Goal: Task Accomplishment & Management: Manage account settings

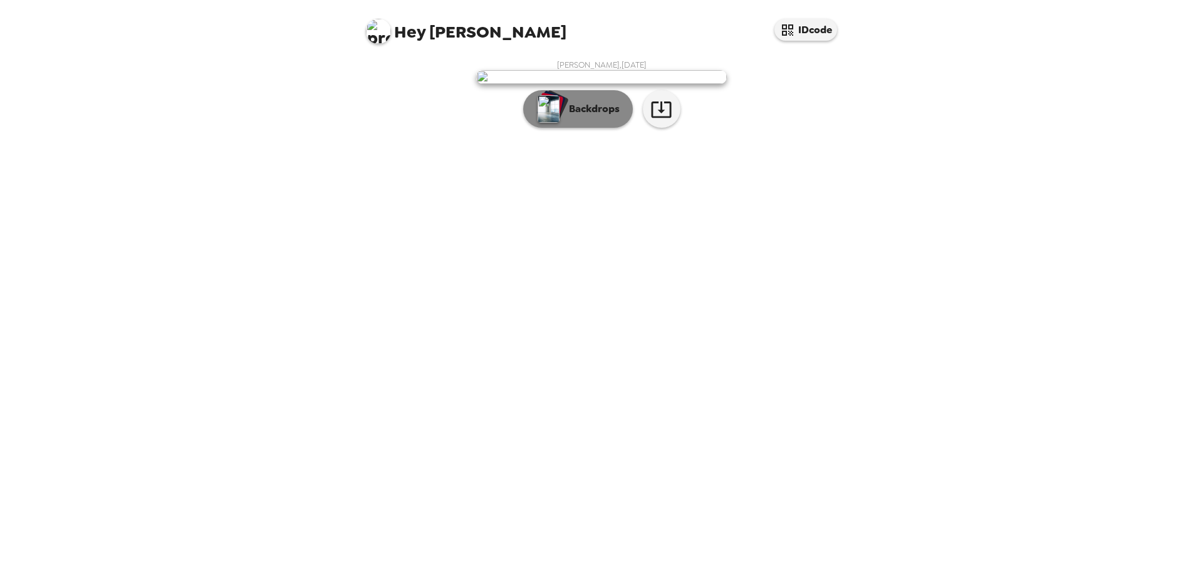
click at [556, 123] on img "button" at bounding box center [548, 109] width 22 height 28
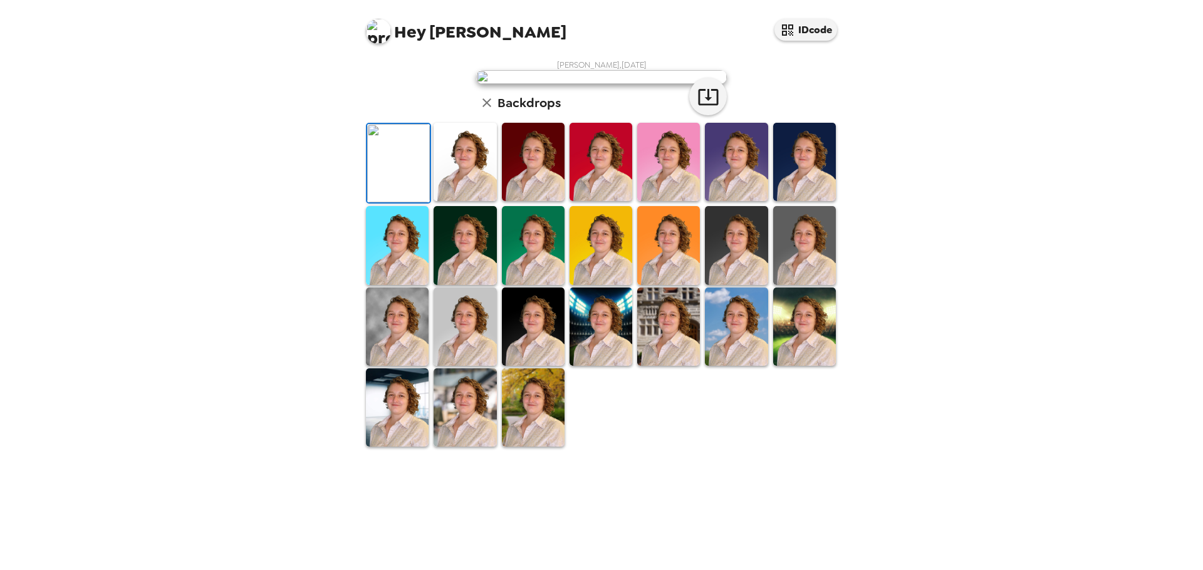
scroll to position [190, 0]
click at [665, 366] on img at bounding box center [668, 327] width 63 height 78
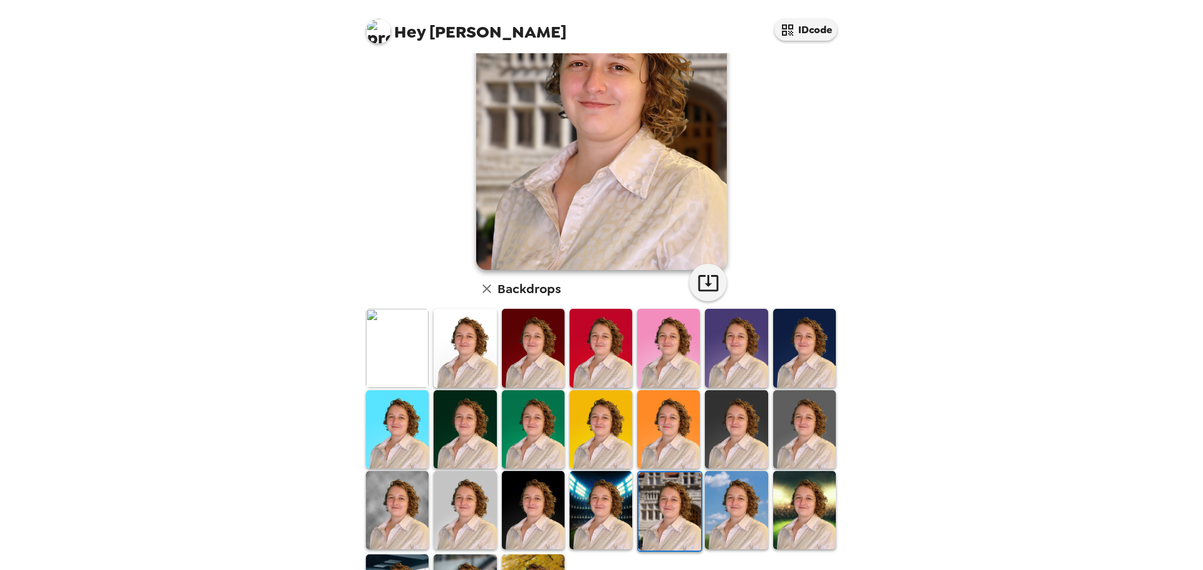
scroll to position [125, 0]
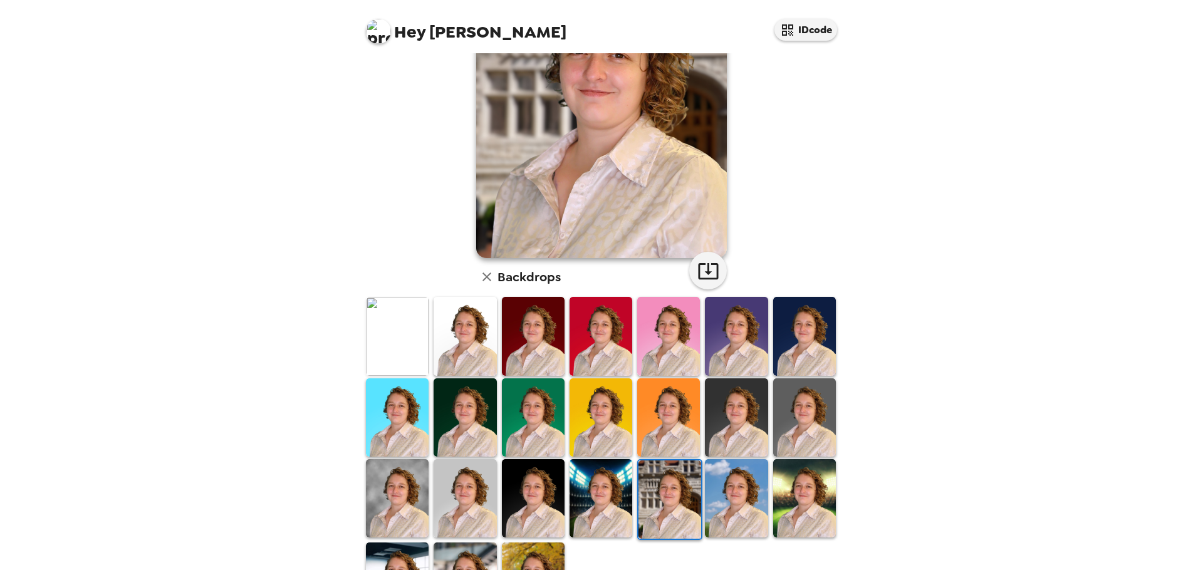
click at [801, 410] on img at bounding box center [804, 417] width 63 height 78
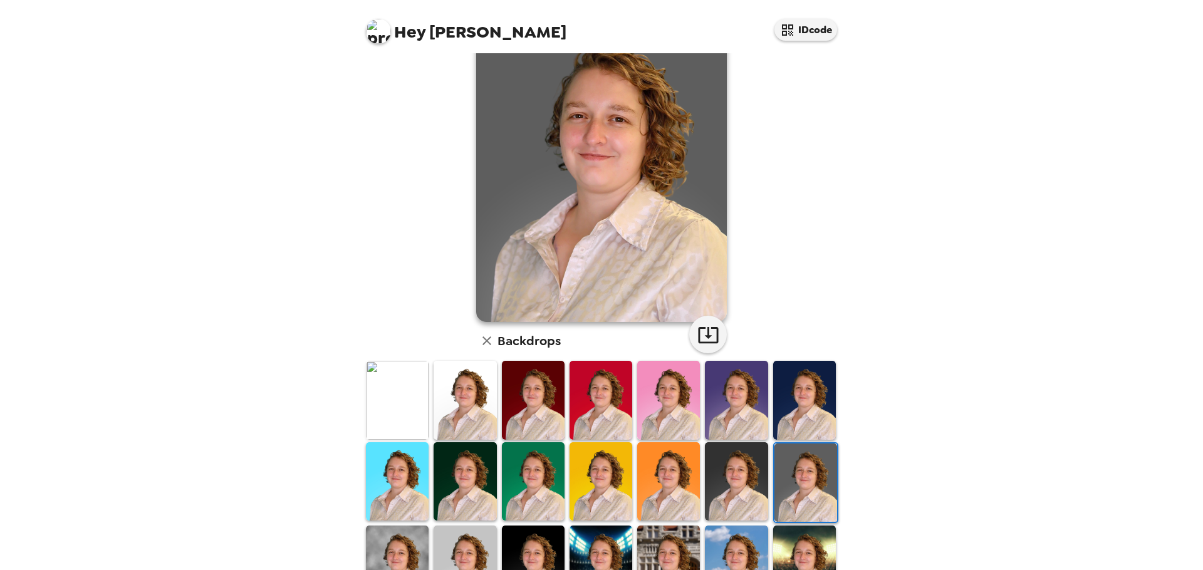
scroll to position [0, 0]
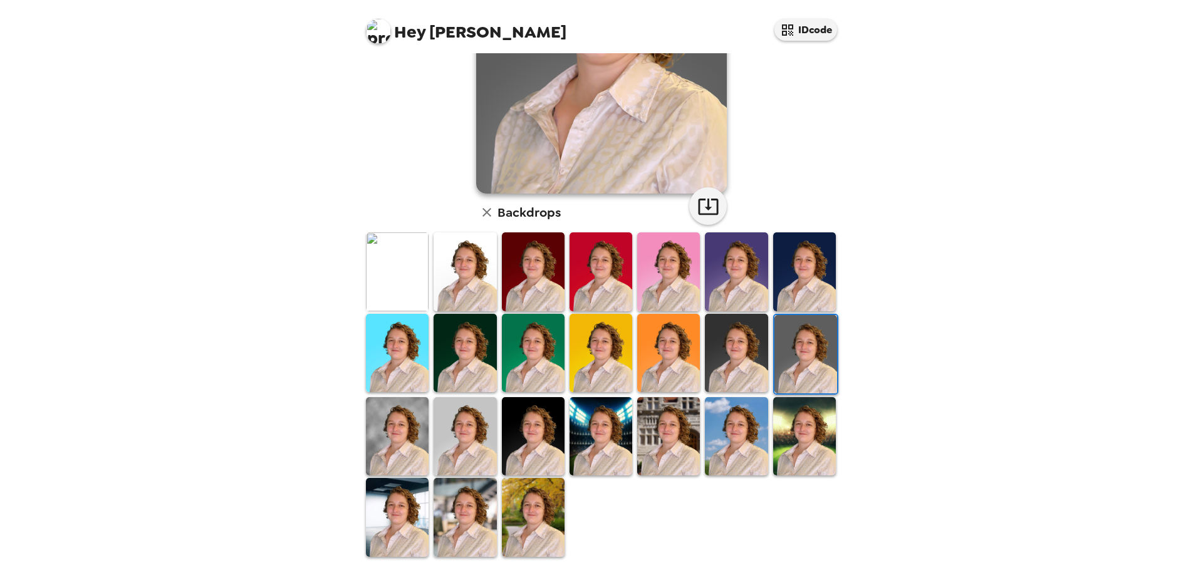
click at [781, 425] on img at bounding box center [804, 436] width 63 height 78
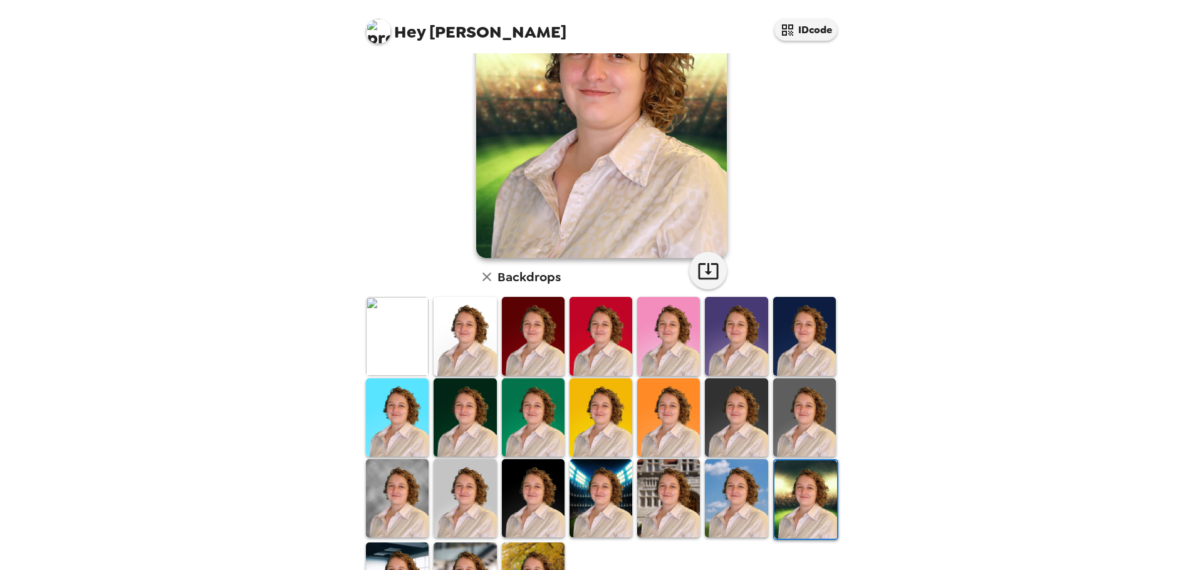
scroll to position [190, 0]
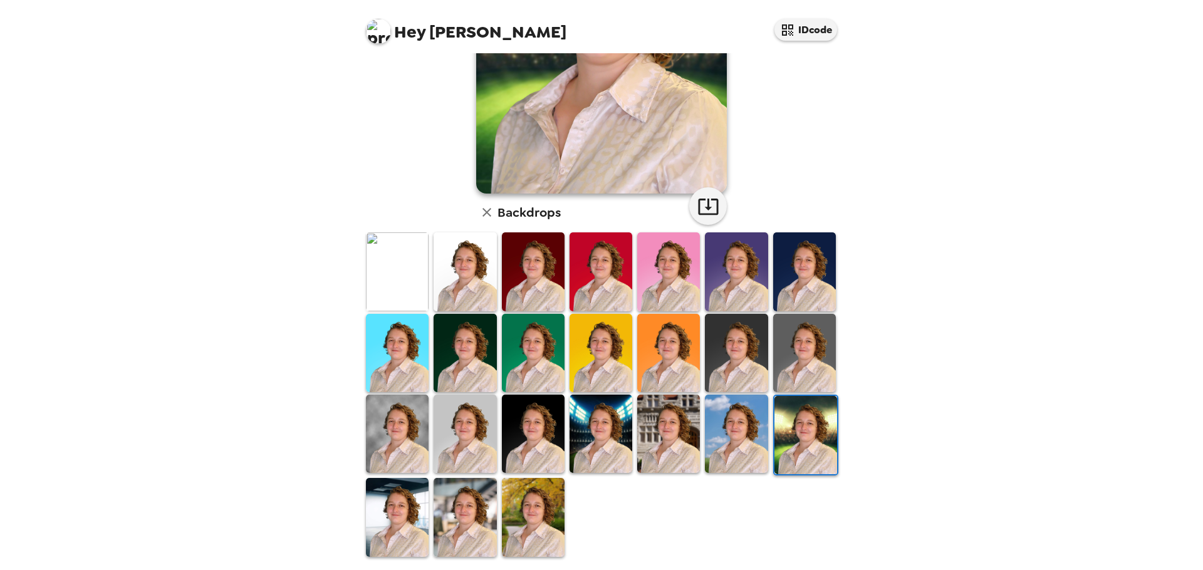
click at [493, 507] on img at bounding box center [464, 517] width 63 height 78
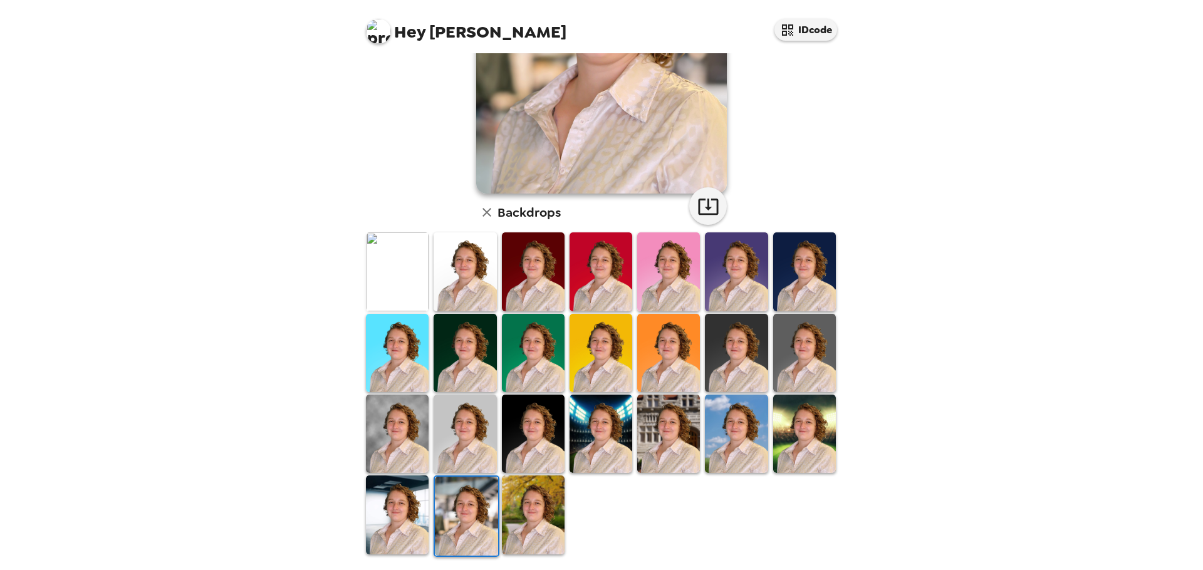
click at [534, 502] on img at bounding box center [533, 514] width 63 height 78
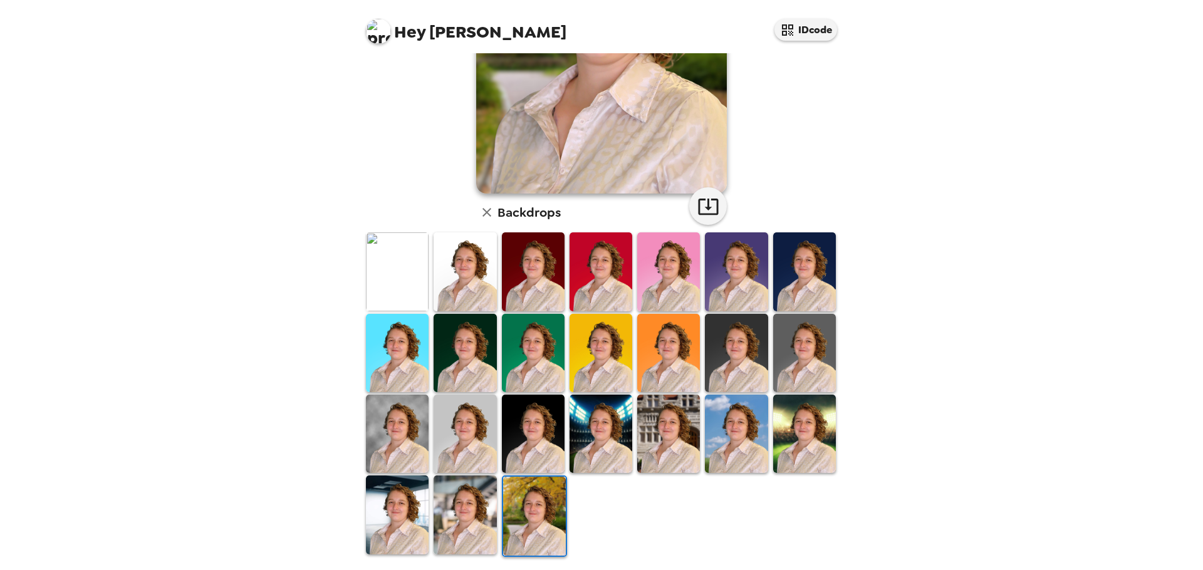
click at [408, 507] on img at bounding box center [397, 514] width 63 height 78
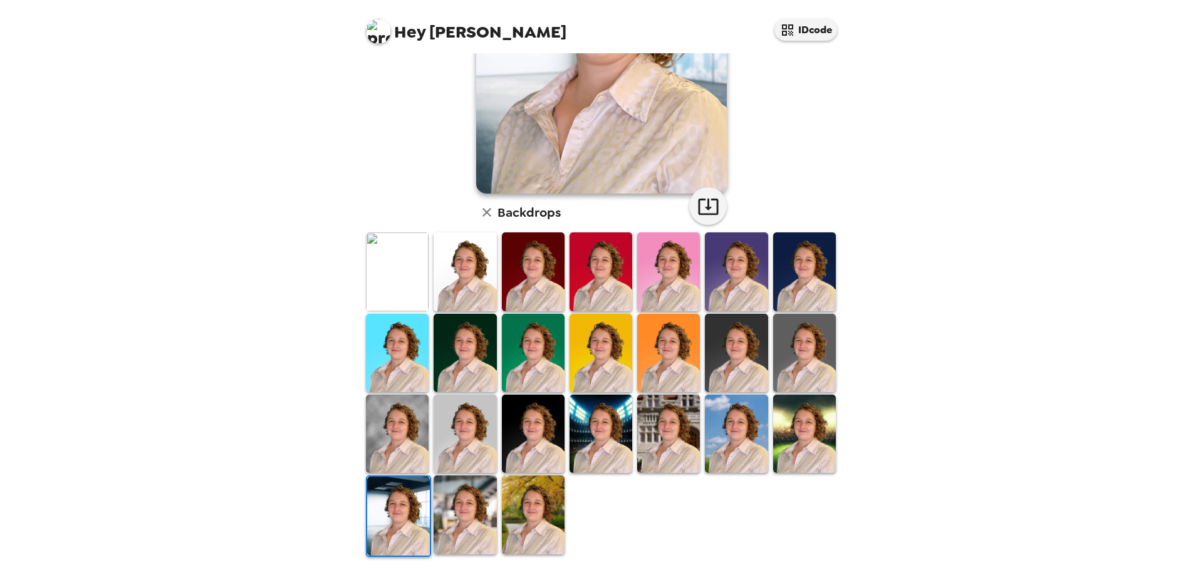
click at [390, 355] on img at bounding box center [397, 353] width 63 height 78
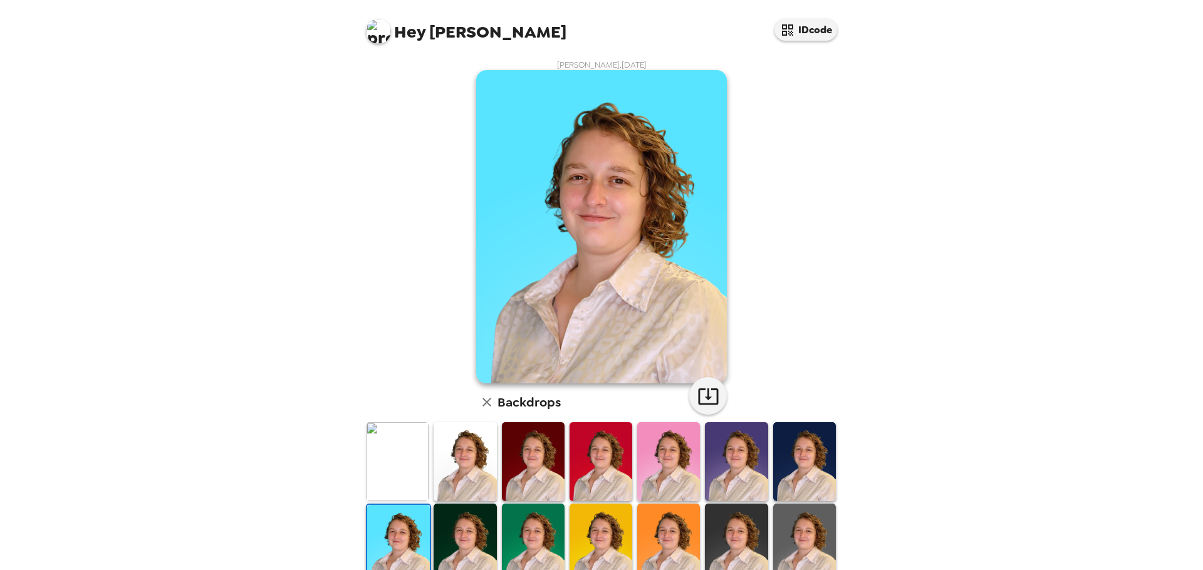
scroll to position [125, 0]
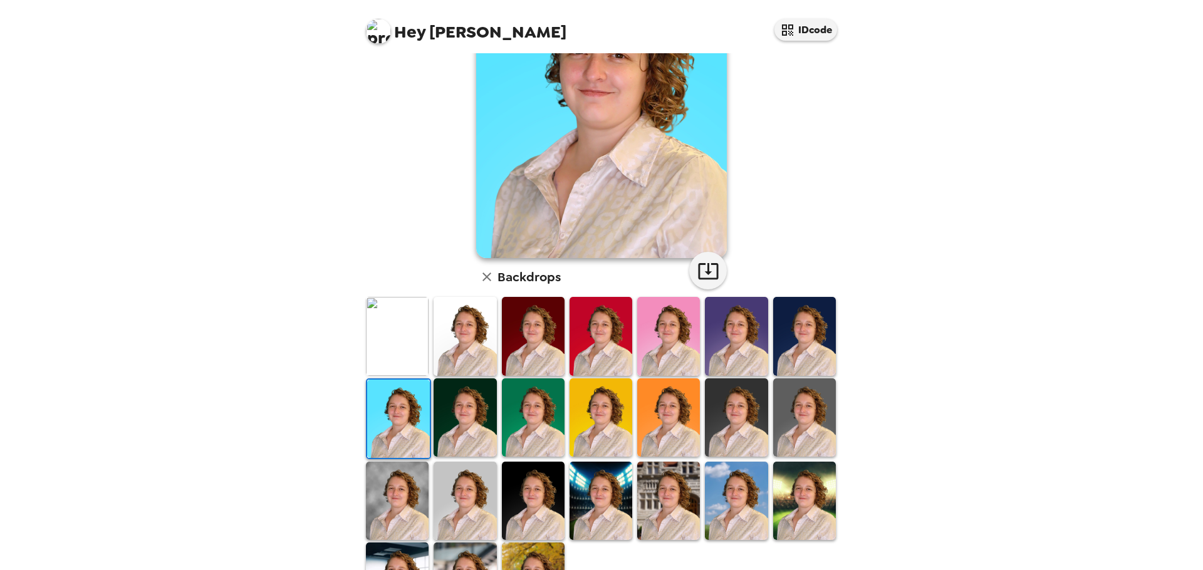
click at [402, 490] on img at bounding box center [397, 501] width 63 height 78
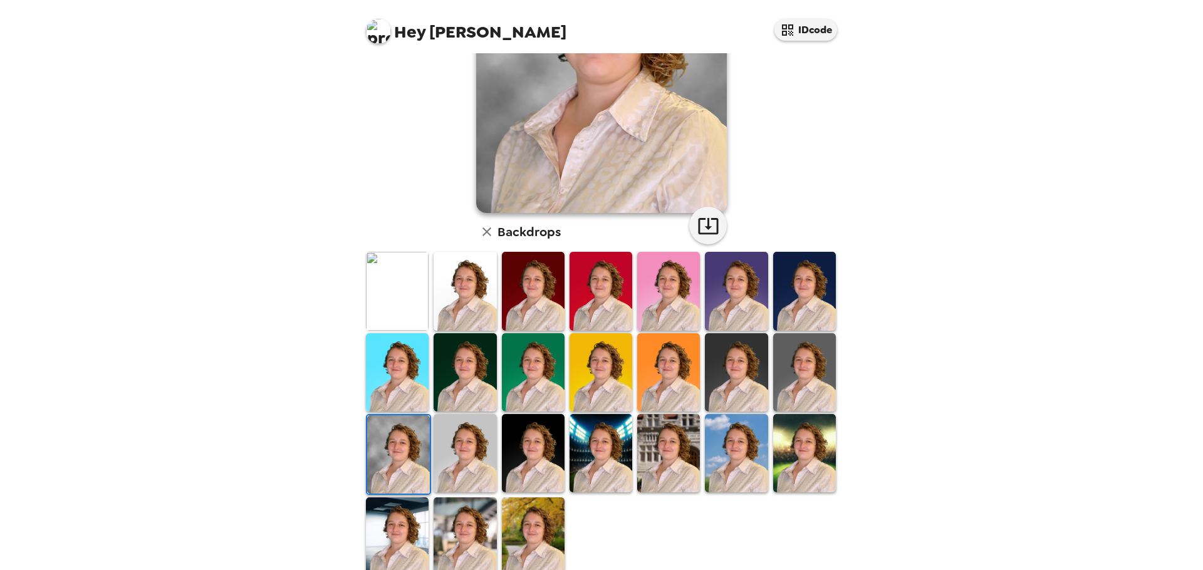
scroll to position [190, 0]
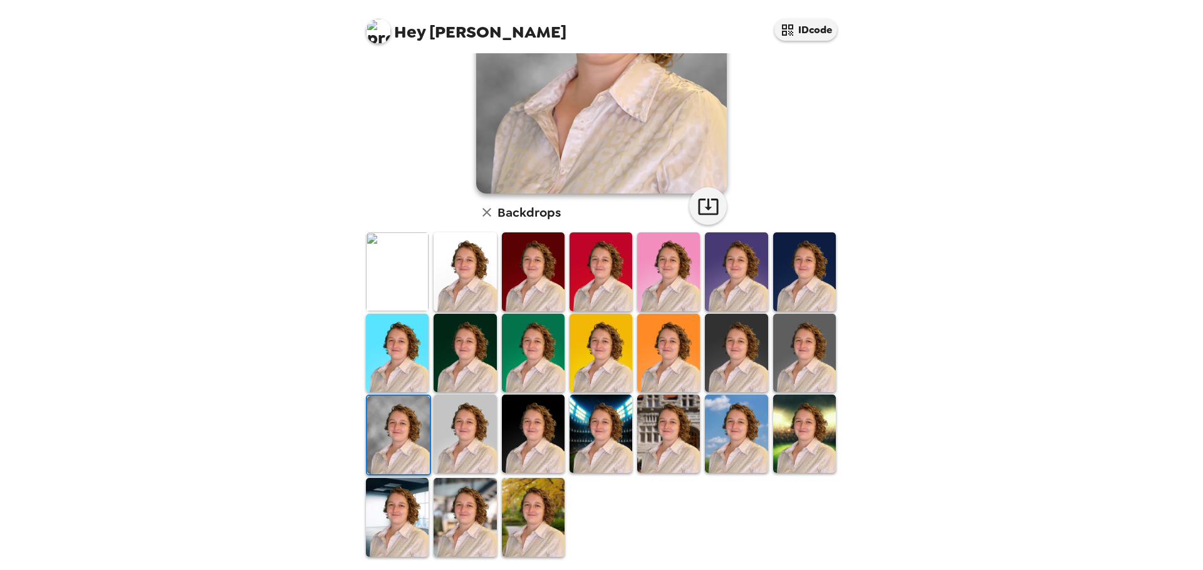
click at [540, 429] on img at bounding box center [533, 434] width 63 height 78
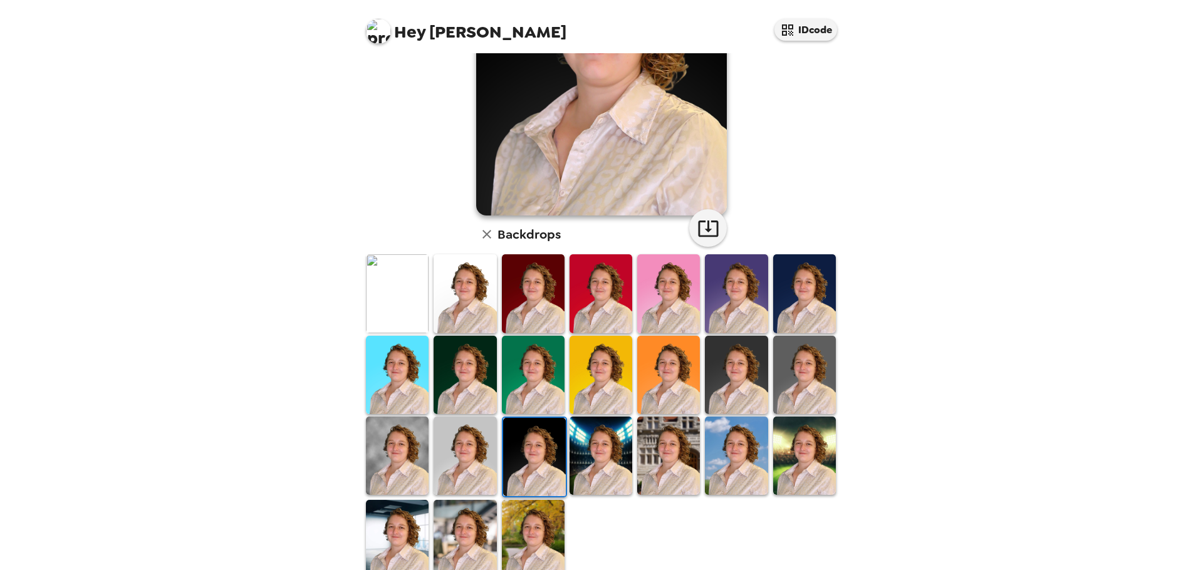
scroll to position [188, 0]
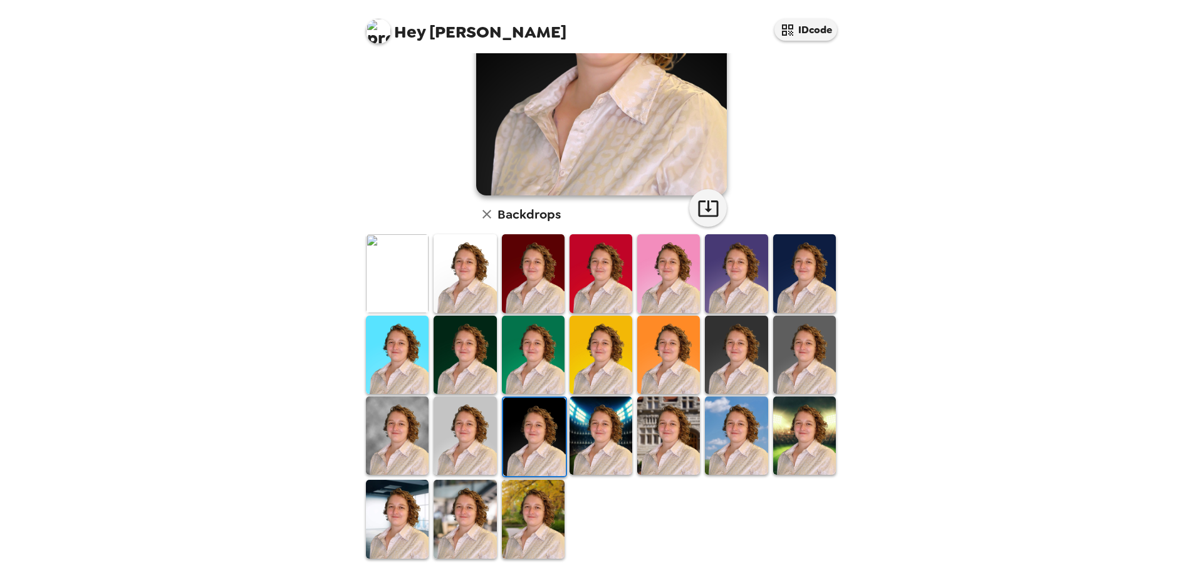
click at [674, 278] on img at bounding box center [668, 273] width 63 height 78
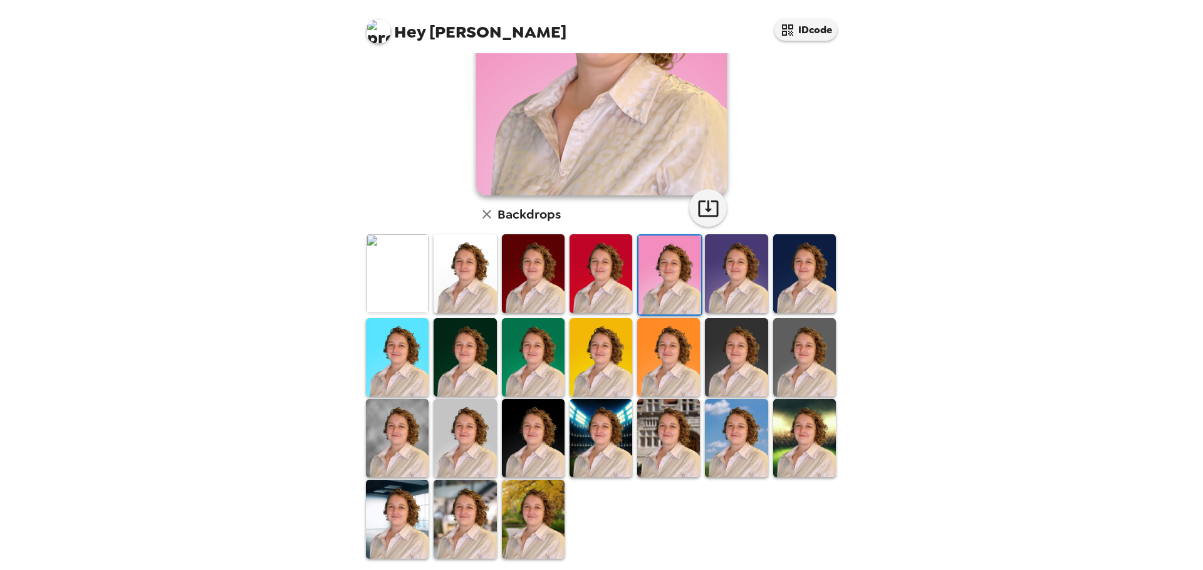
click at [423, 427] on img at bounding box center [397, 438] width 63 height 78
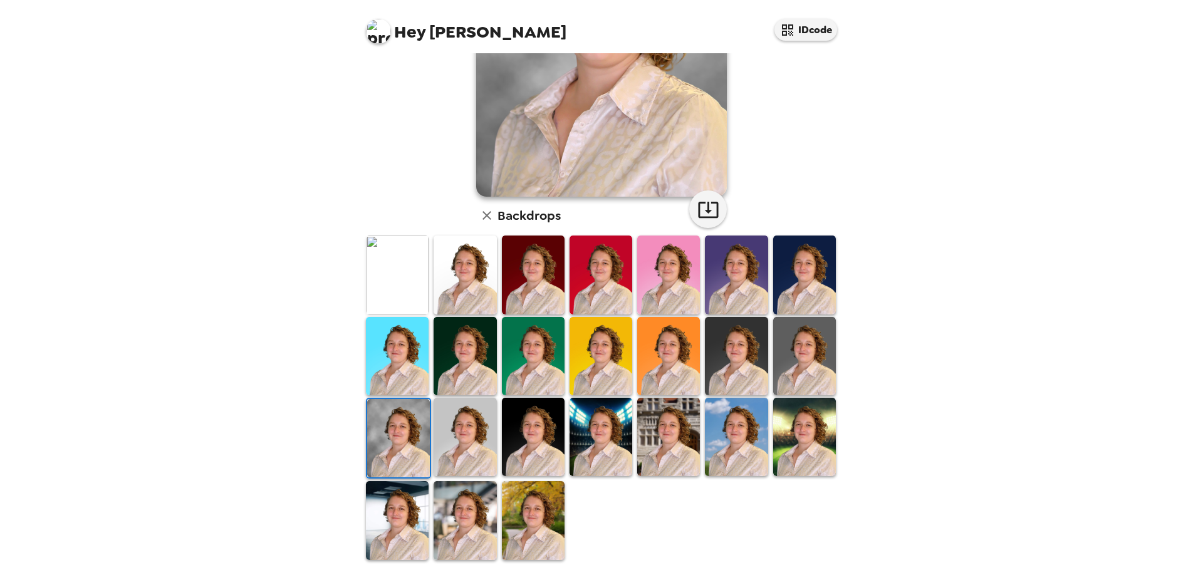
scroll to position [0, 0]
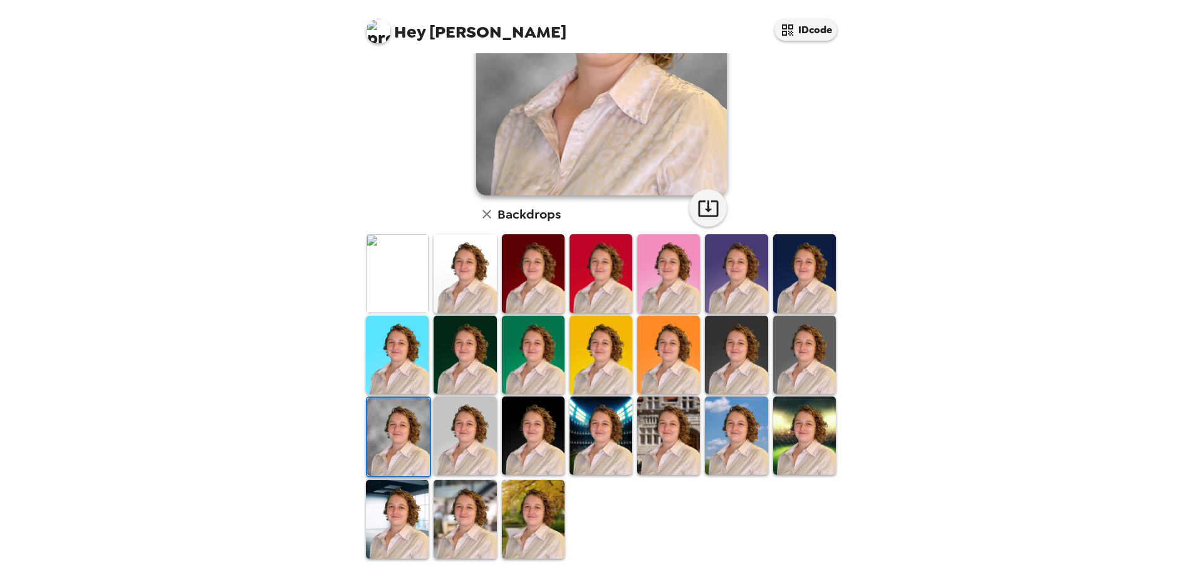
click at [578, 417] on img at bounding box center [600, 436] width 63 height 78
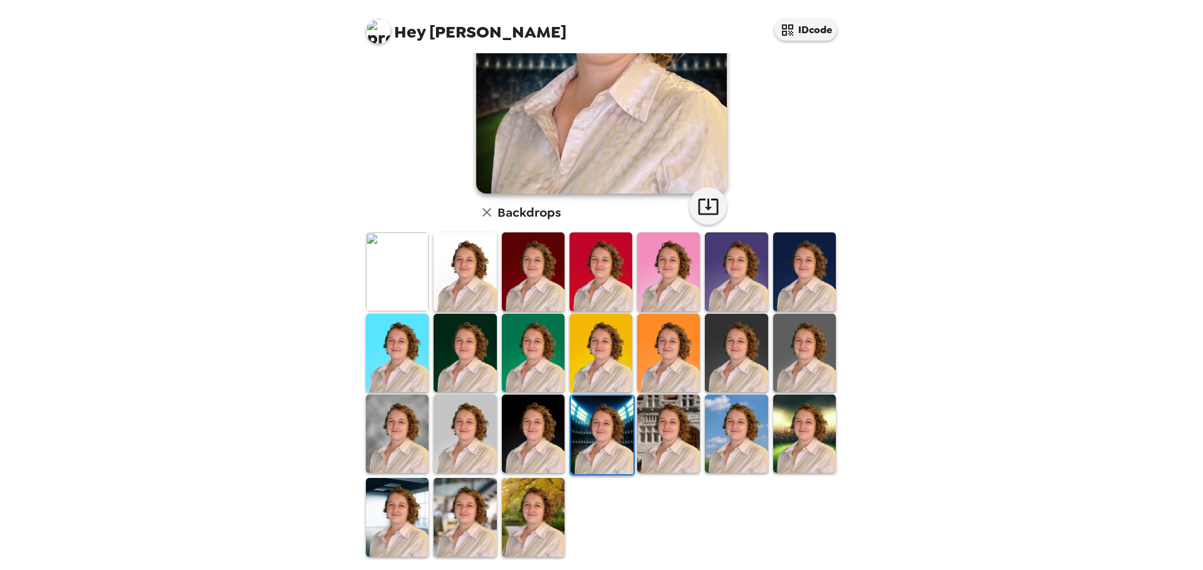
click at [515, 518] on img at bounding box center [533, 517] width 63 height 78
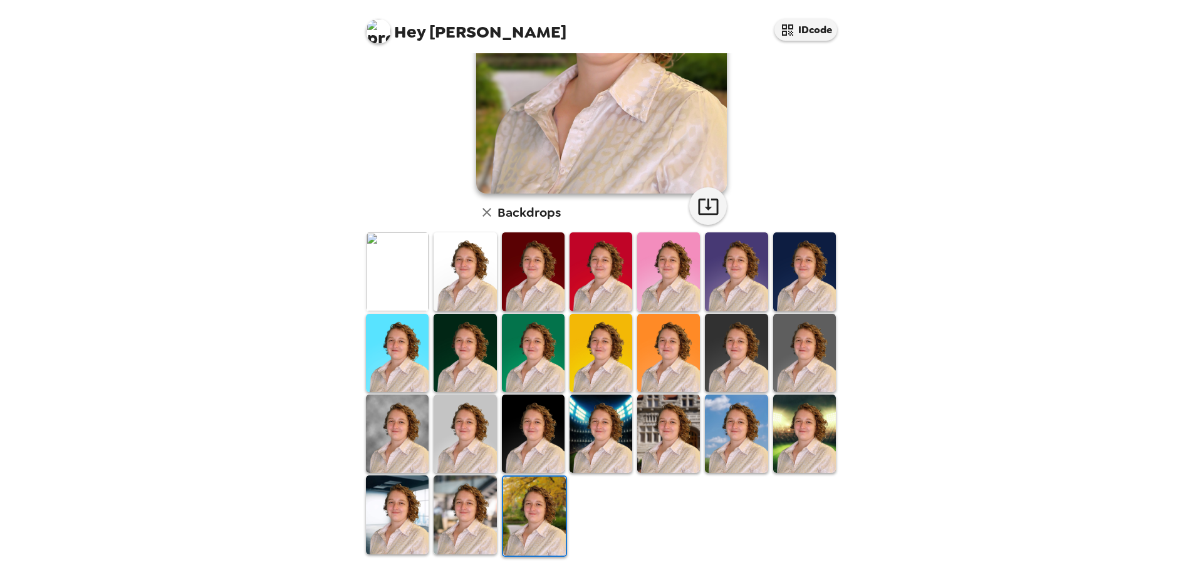
click at [432, 516] on div at bounding box center [465, 515] width 68 height 83
click at [447, 514] on img at bounding box center [464, 514] width 63 height 78
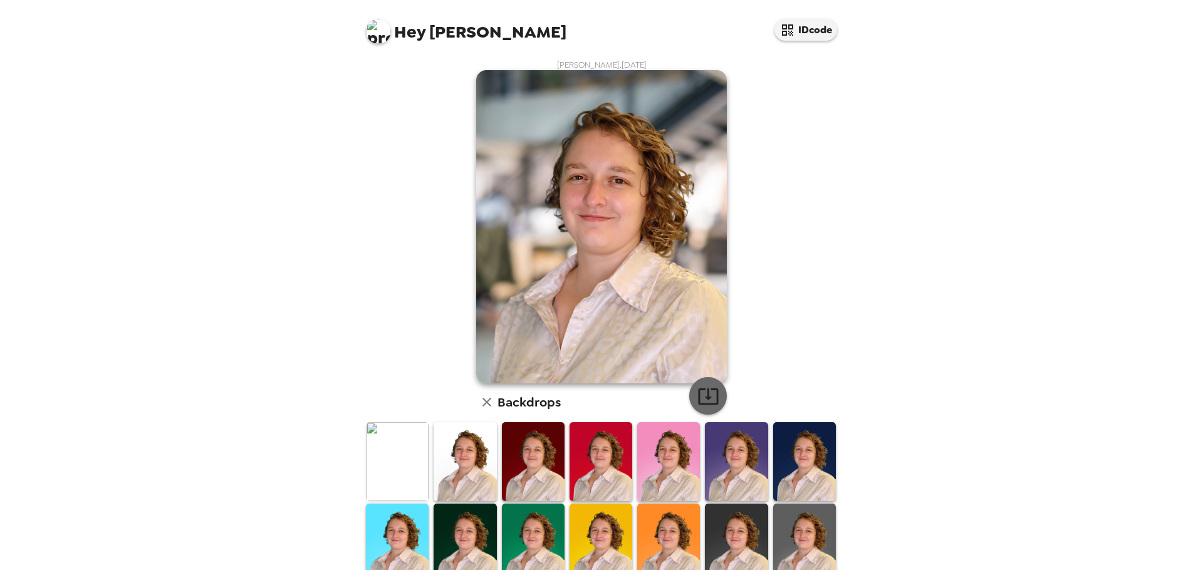
click at [699, 391] on icon "button" at bounding box center [708, 396] width 22 height 22
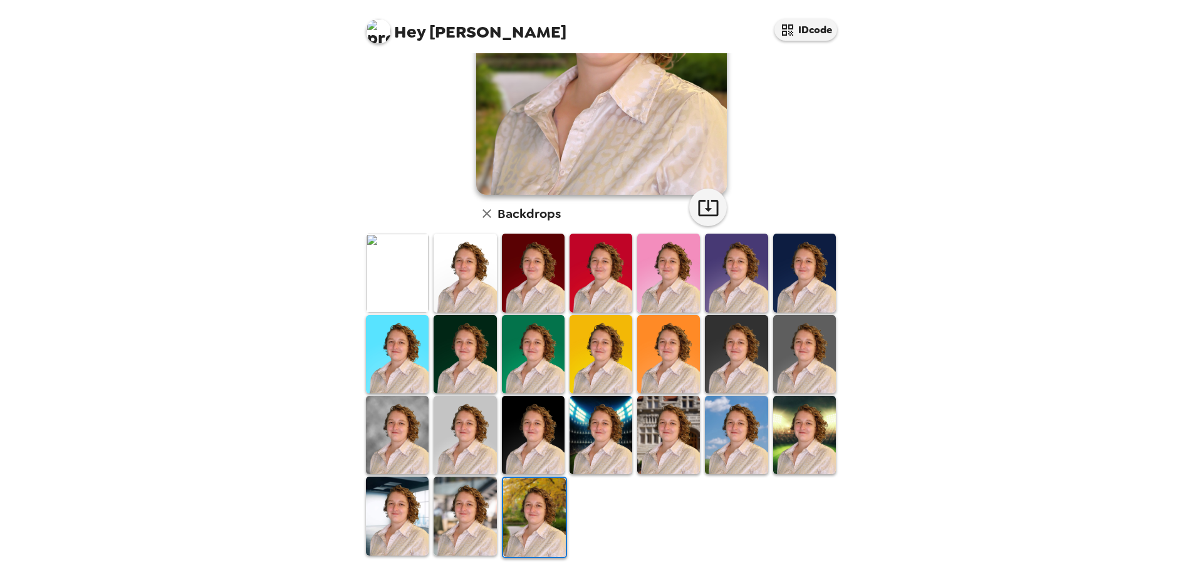
scroll to position [190, 0]
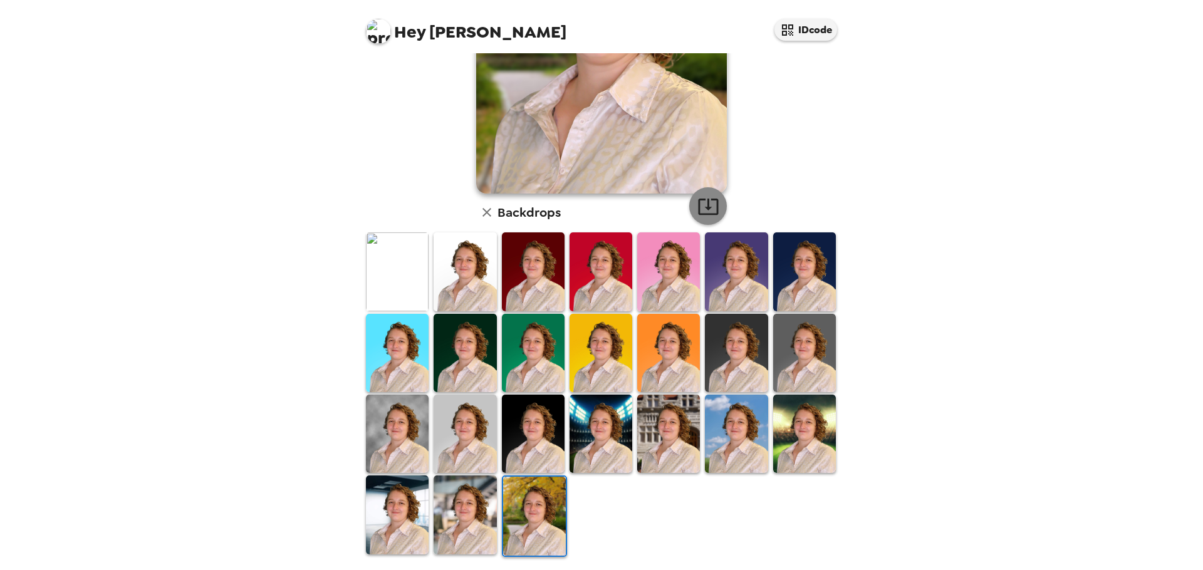
click at [711, 204] on icon "button" at bounding box center [708, 206] width 22 height 22
click at [659, 422] on img at bounding box center [668, 434] width 63 height 78
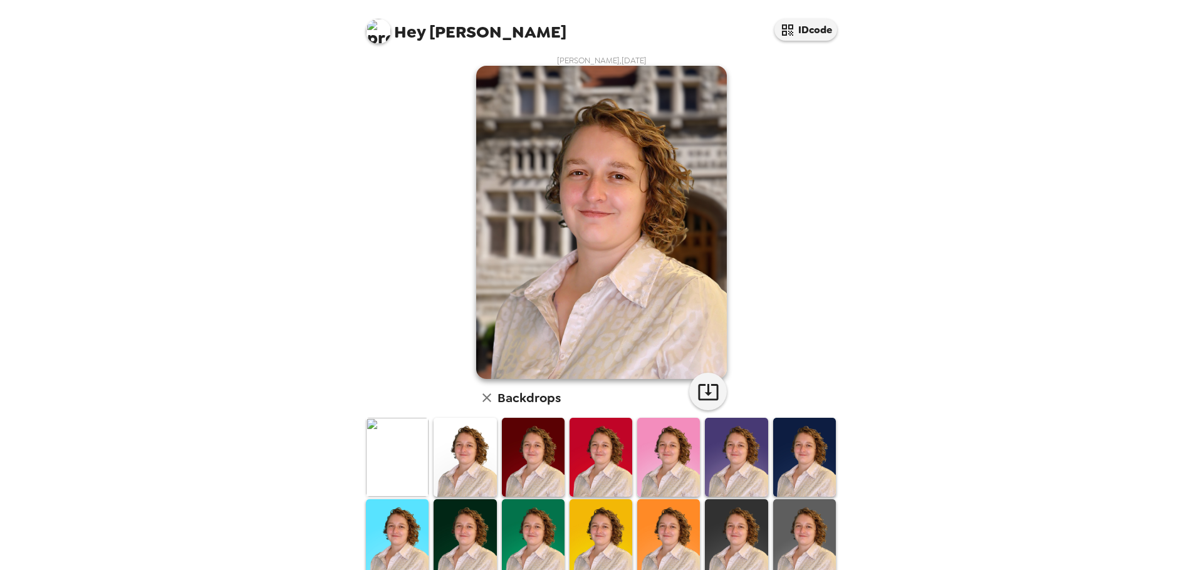
scroll to position [0, 0]
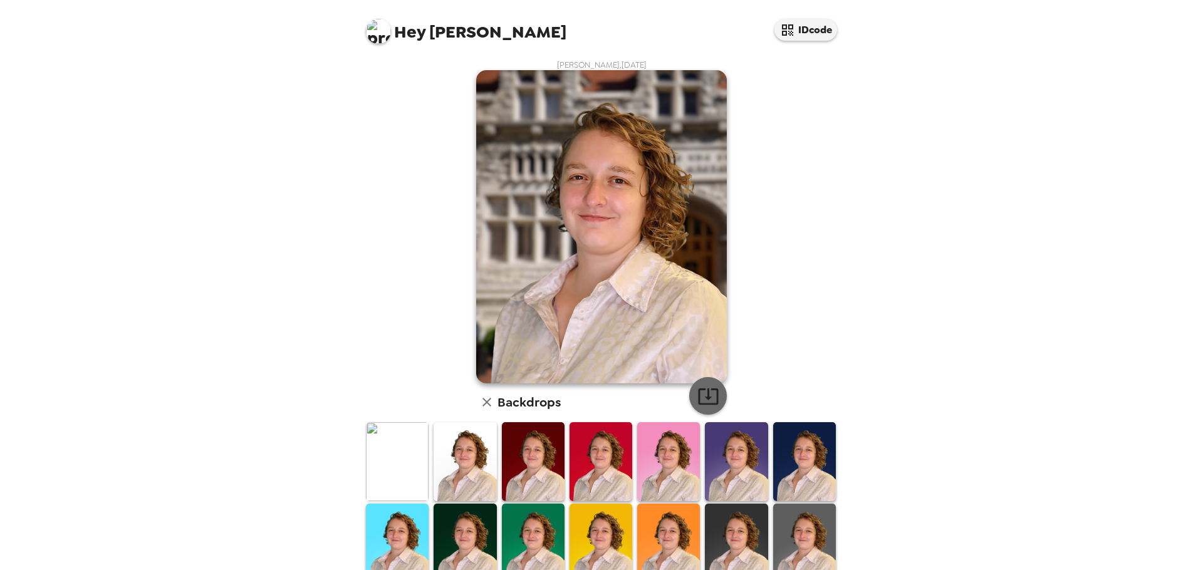
click at [714, 387] on button "button" at bounding box center [708, 396] width 38 height 38
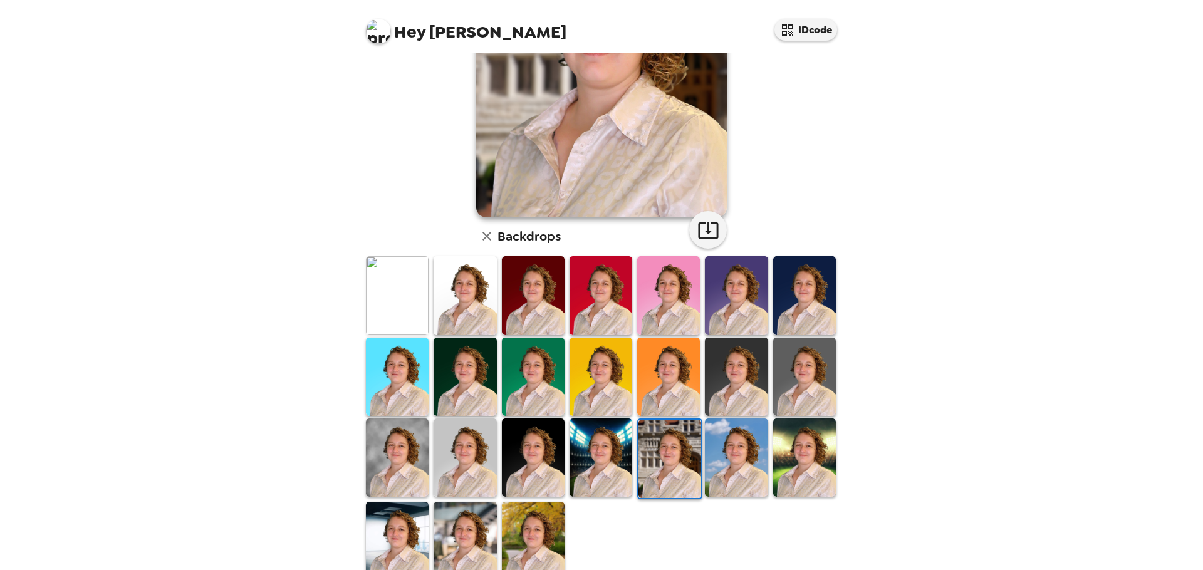
scroll to position [190, 0]
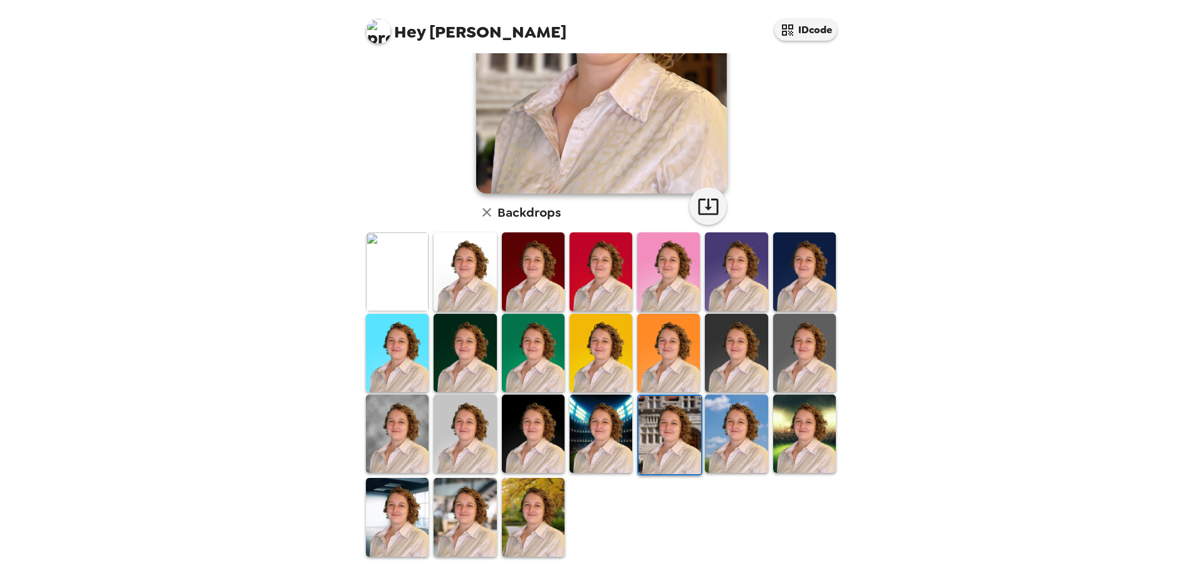
click at [402, 489] on img at bounding box center [397, 517] width 63 height 78
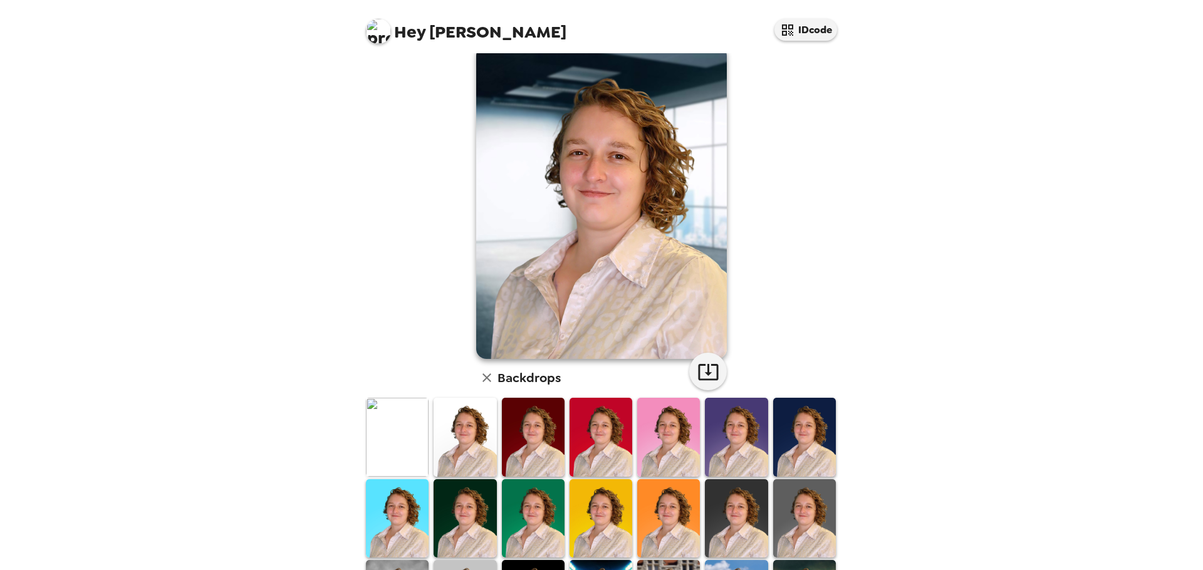
scroll to position [0, 0]
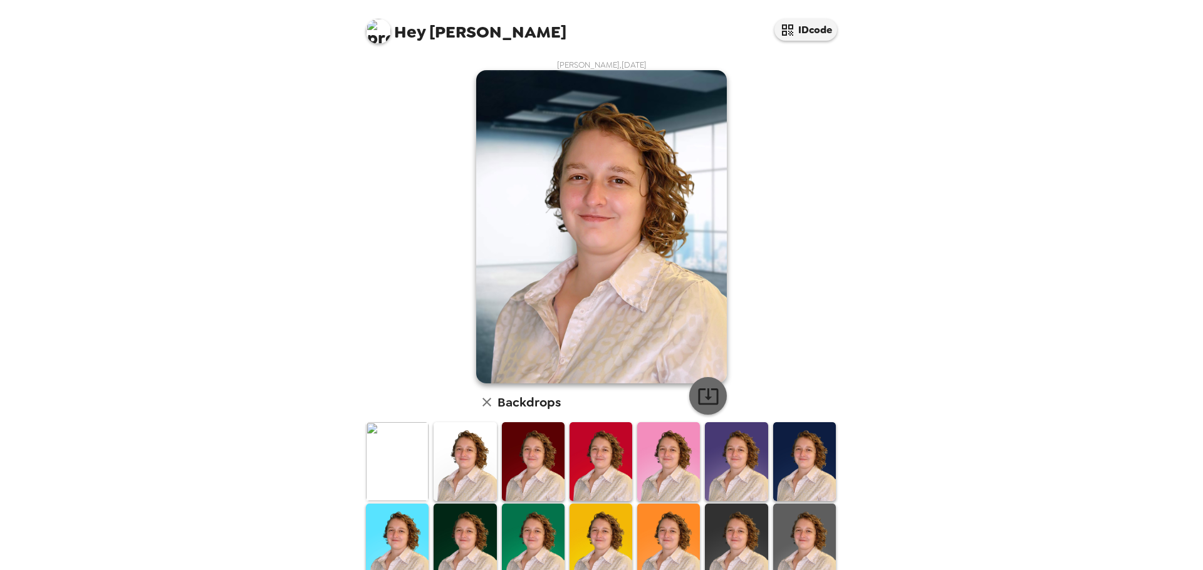
click at [704, 386] on icon "button" at bounding box center [708, 396] width 22 height 22
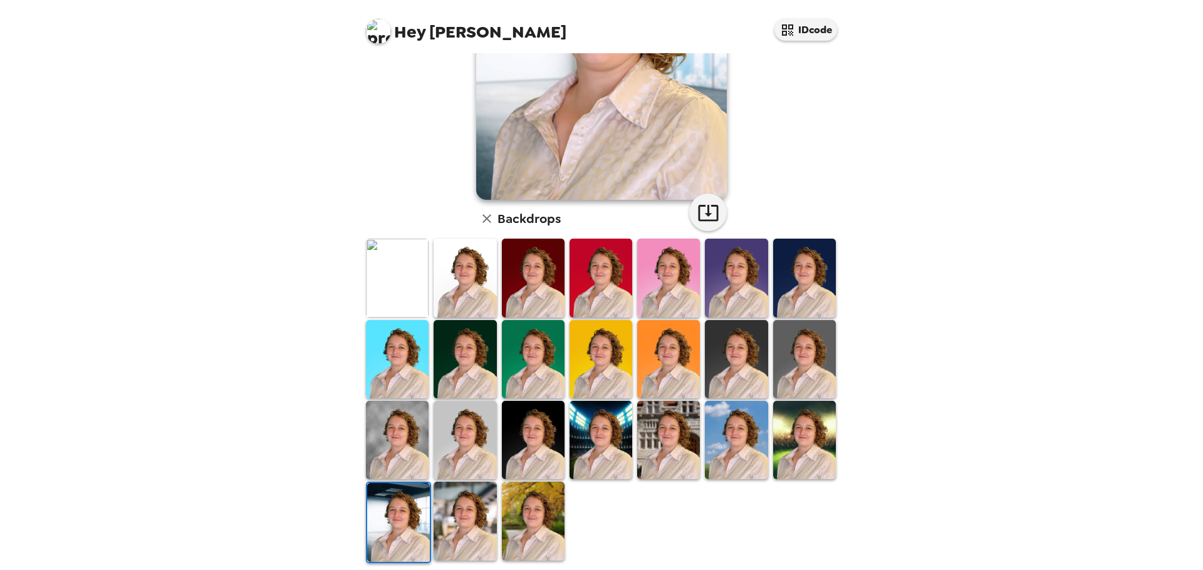
scroll to position [190, 0]
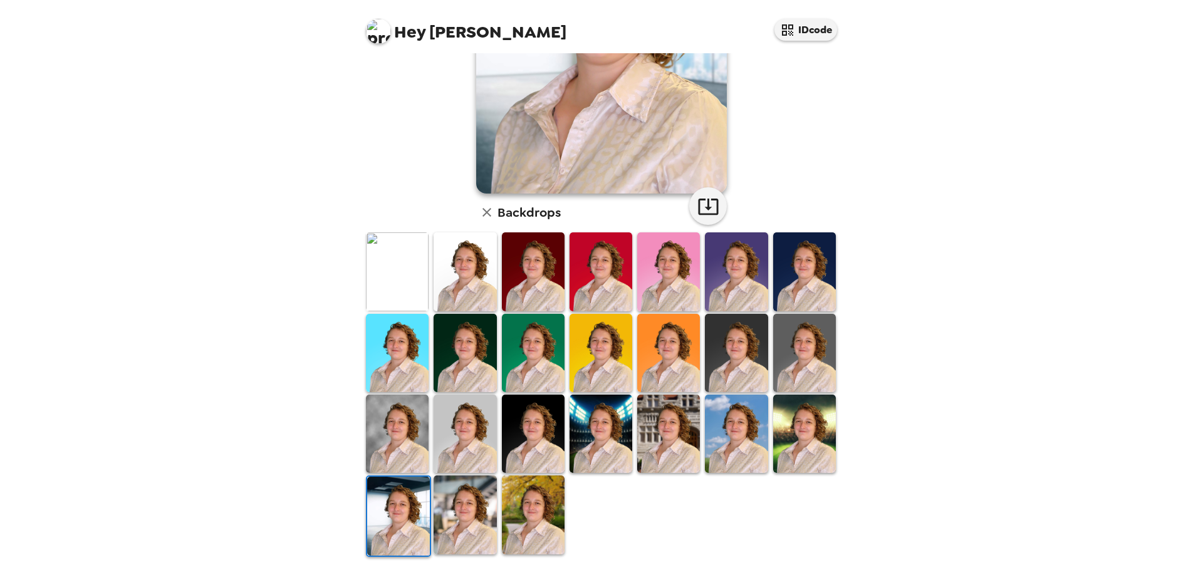
click at [403, 429] on img at bounding box center [397, 434] width 63 height 78
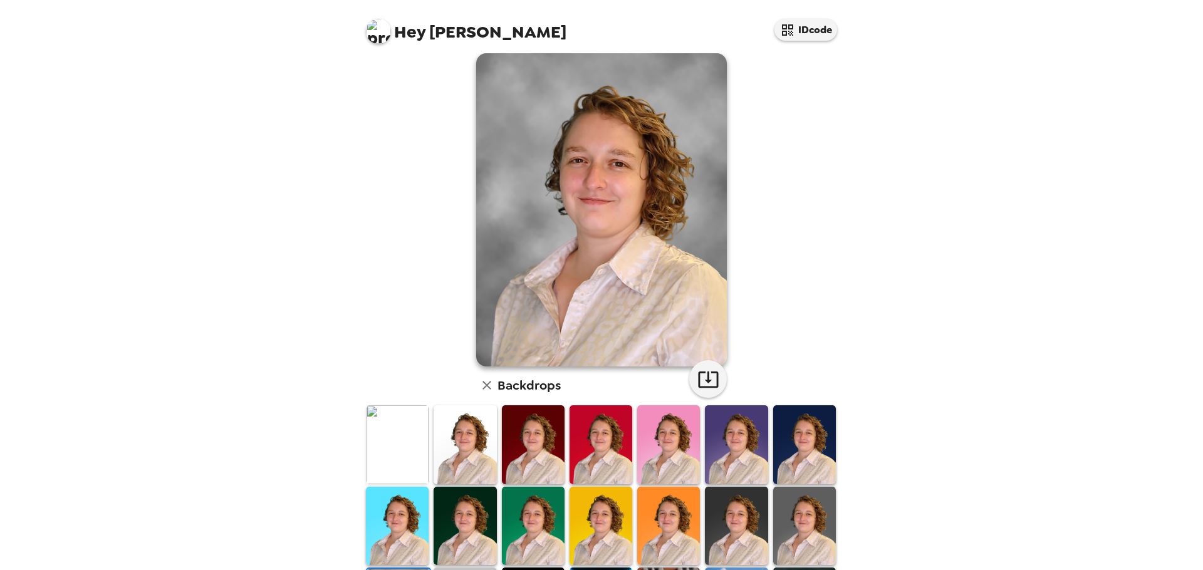
scroll to position [2, 0]
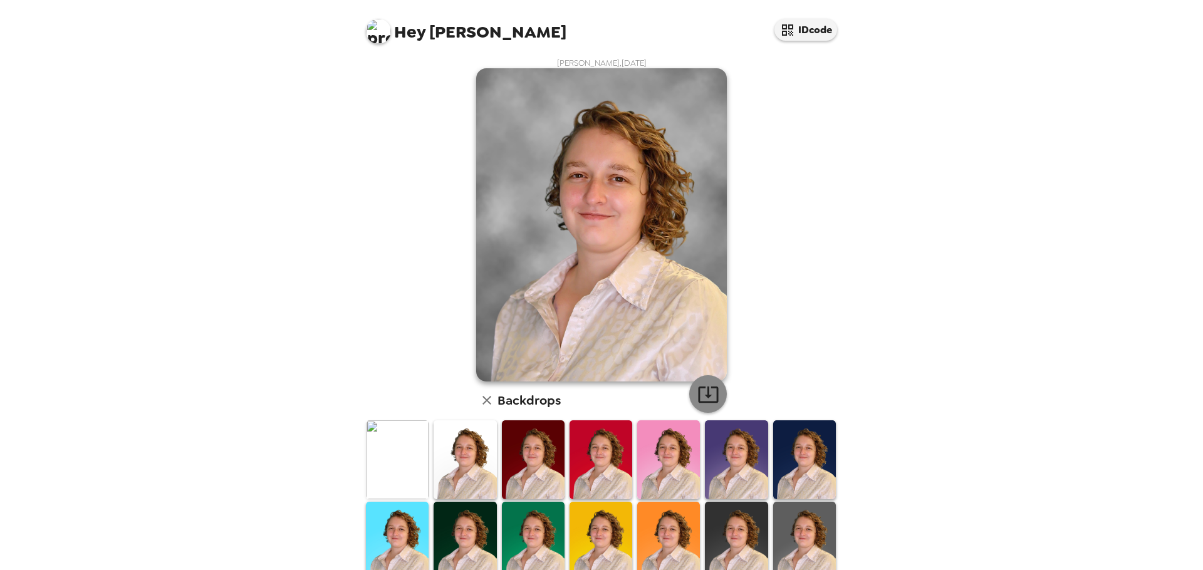
click at [707, 386] on icon "button" at bounding box center [708, 394] width 20 height 16
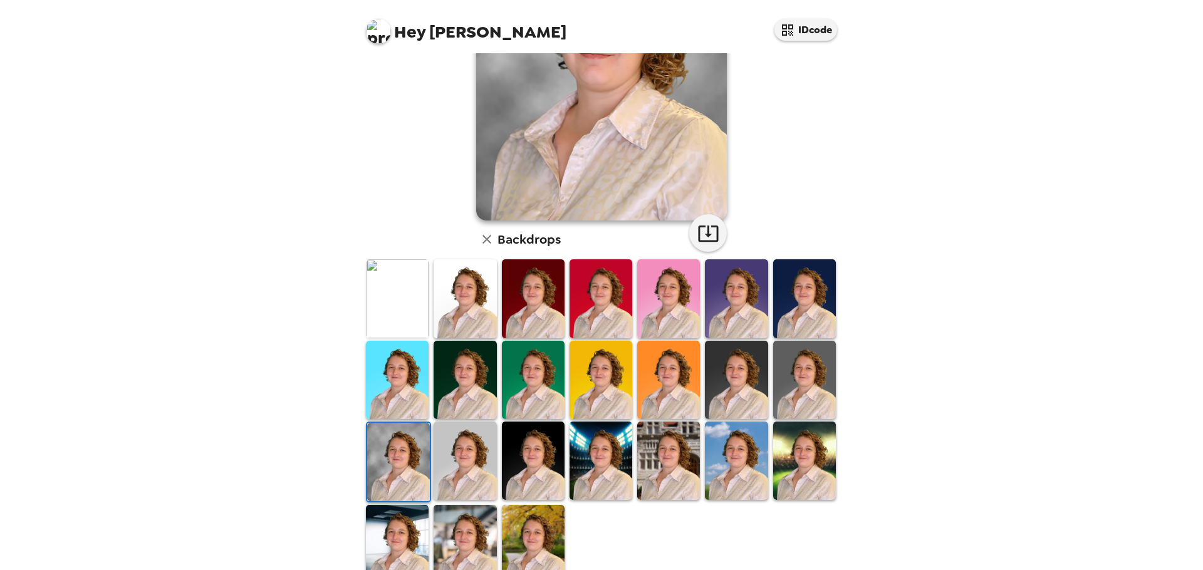
scroll to position [190, 0]
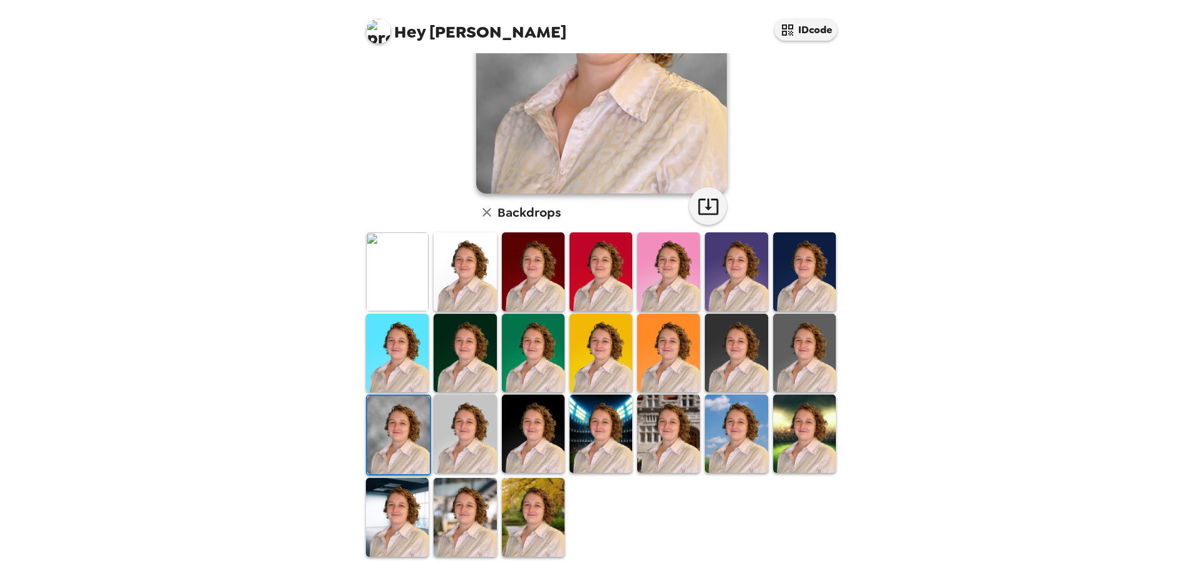
click at [730, 438] on img at bounding box center [736, 434] width 63 height 78
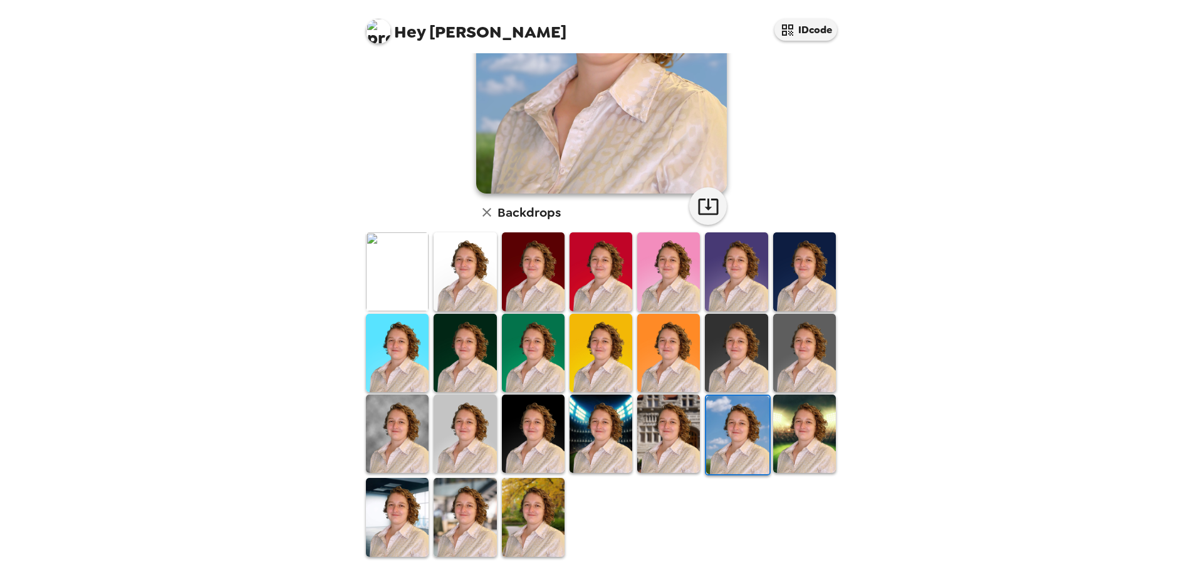
click at [399, 257] on img at bounding box center [397, 271] width 63 height 78
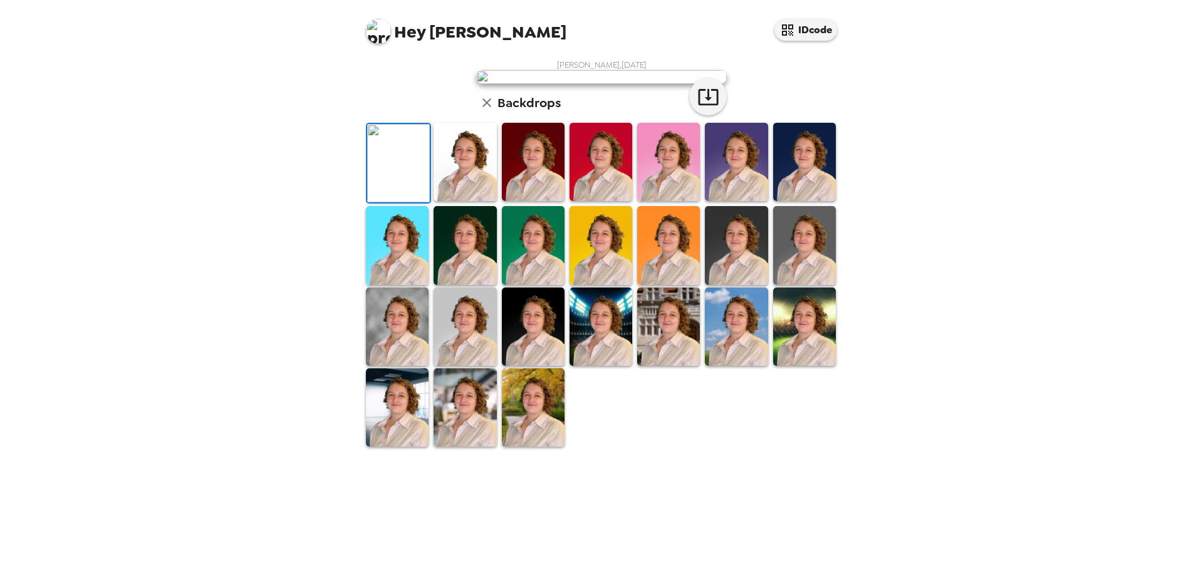
click at [517, 447] on img at bounding box center [533, 407] width 63 height 78
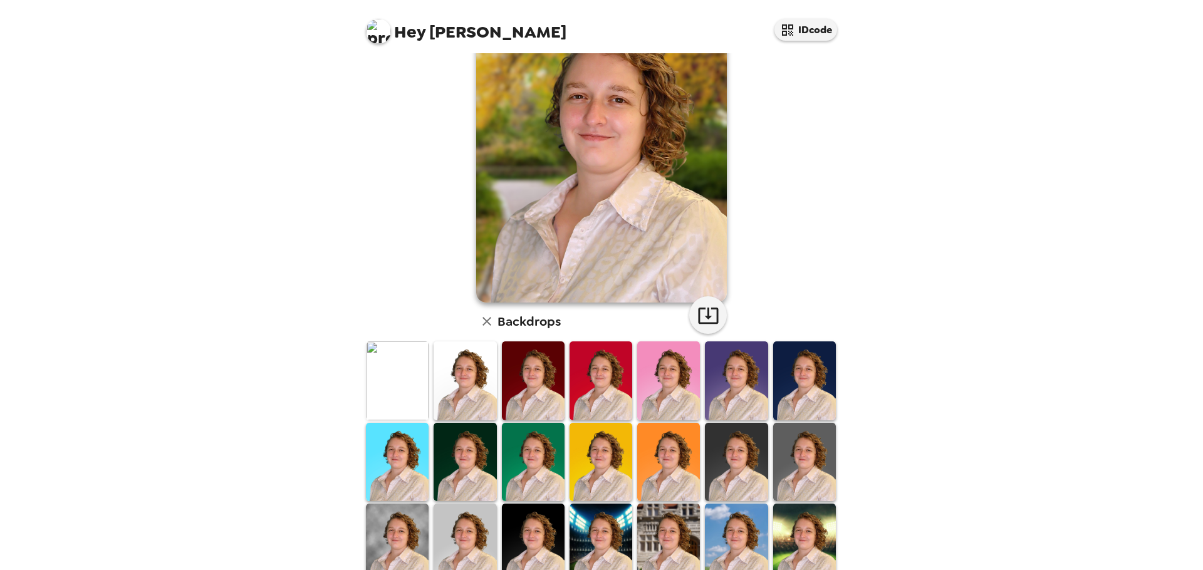
scroll to position [0, 0]
